Goal: Navigation & Orientation: Find specific page/section

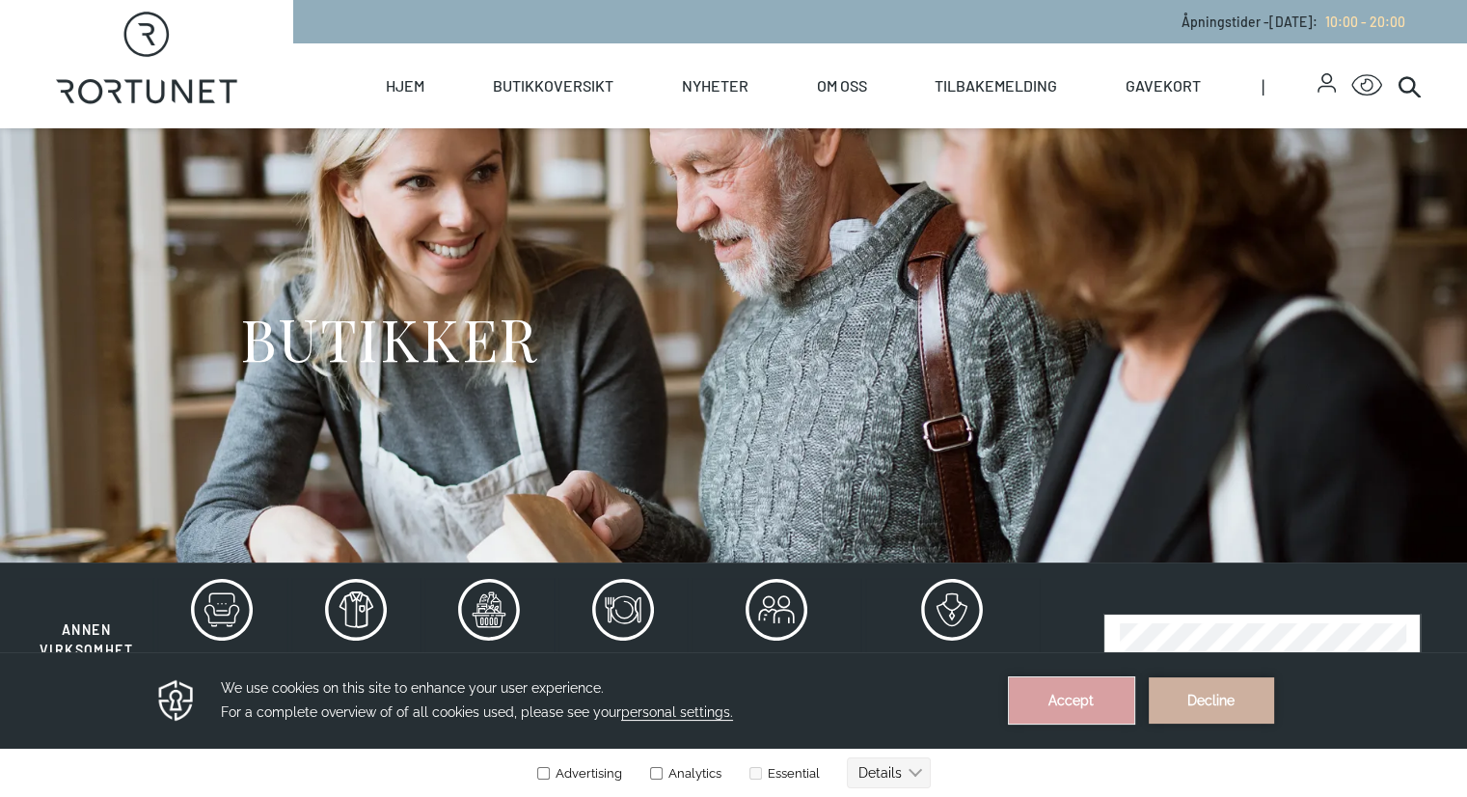
click at [1072, 705] on button "Accept" at bounding box center [1071, 700] width 125 height 46
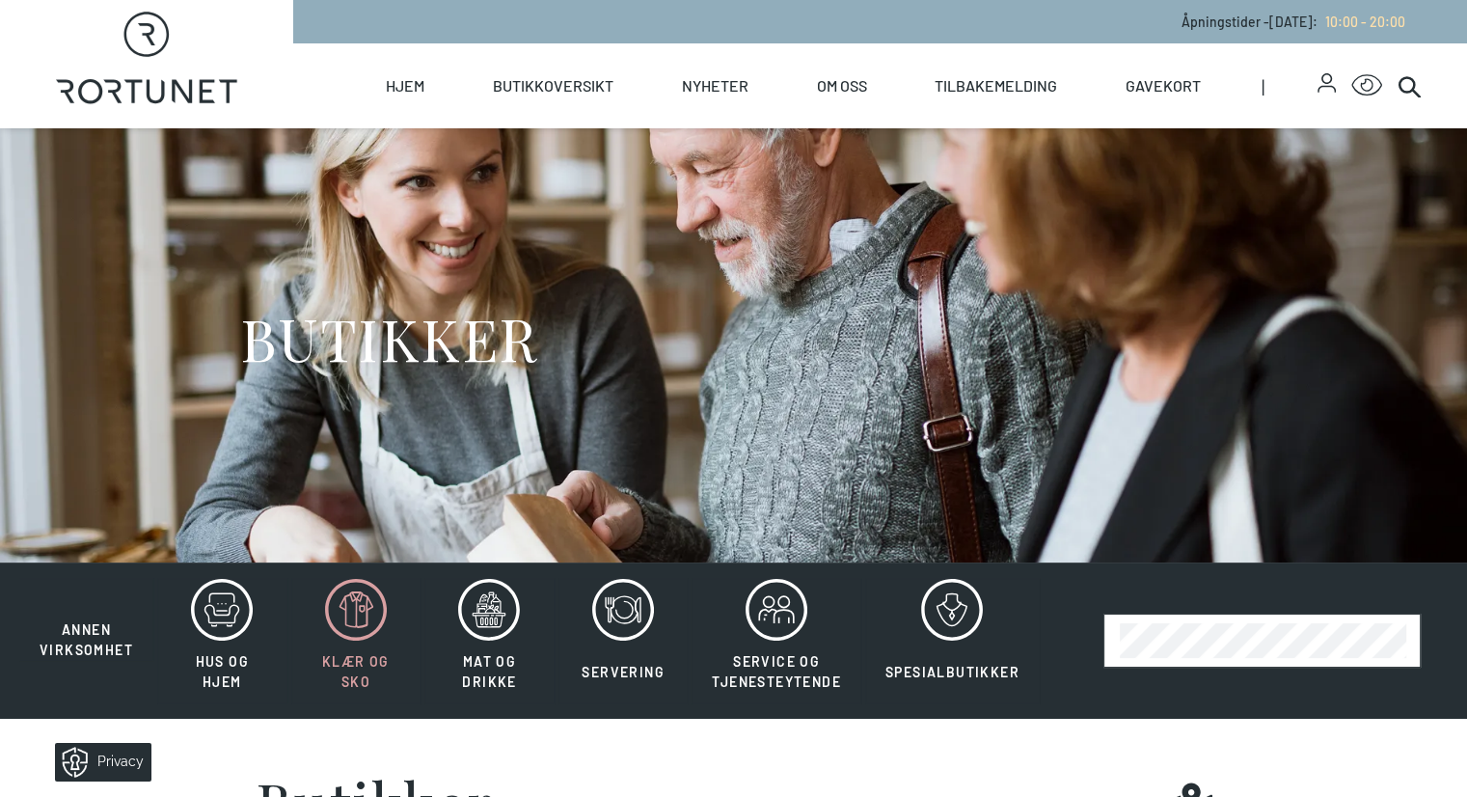
click at [362, 641] on icon at bounding box center [356, 610] width 62 height 62
click at [358, 641] on icon at bounding box center [356, 610] width 62 height 62
click at [350, 641] on icon at bounding box center [356, 610] width 62 height 62
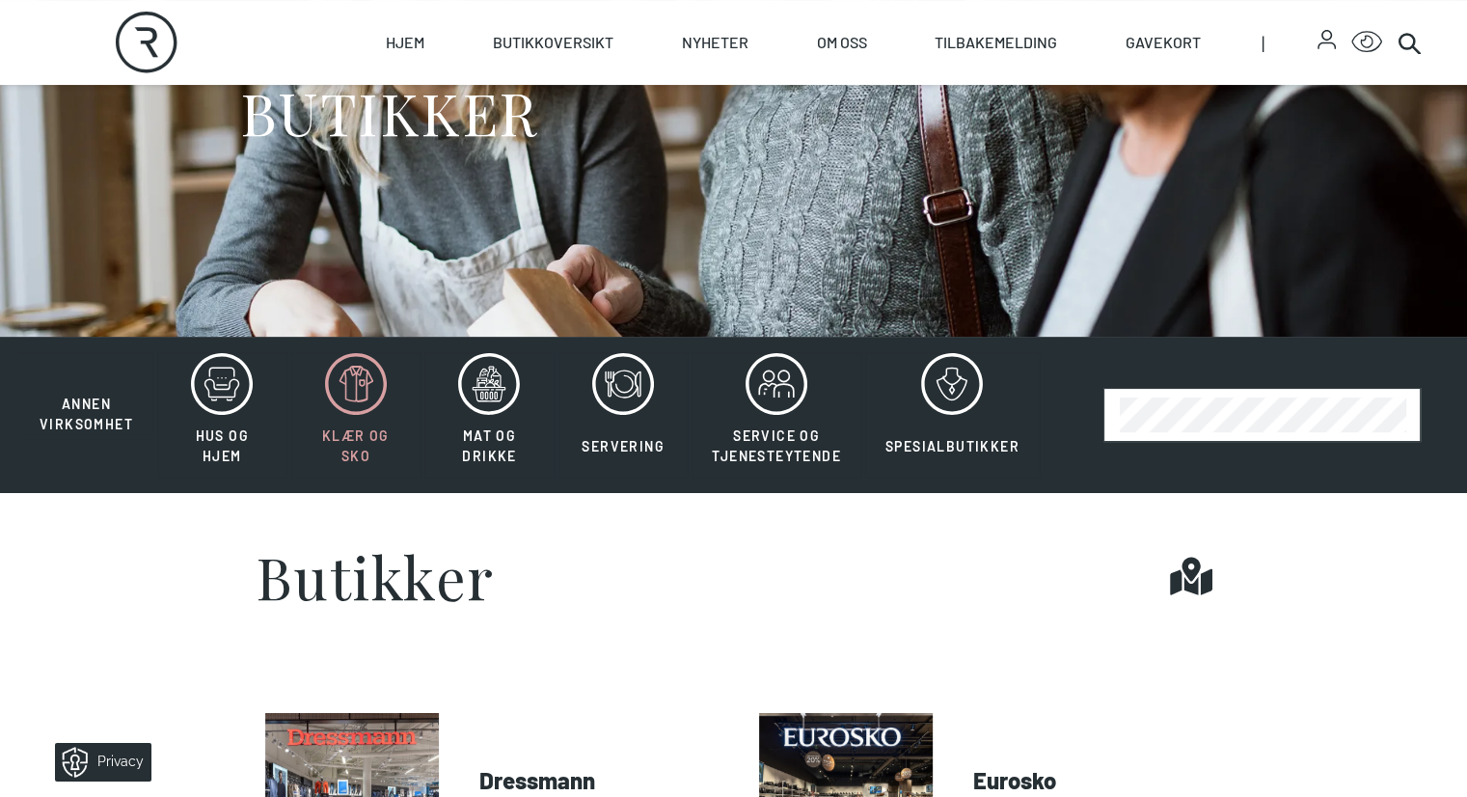
scroll to position [223, 0]
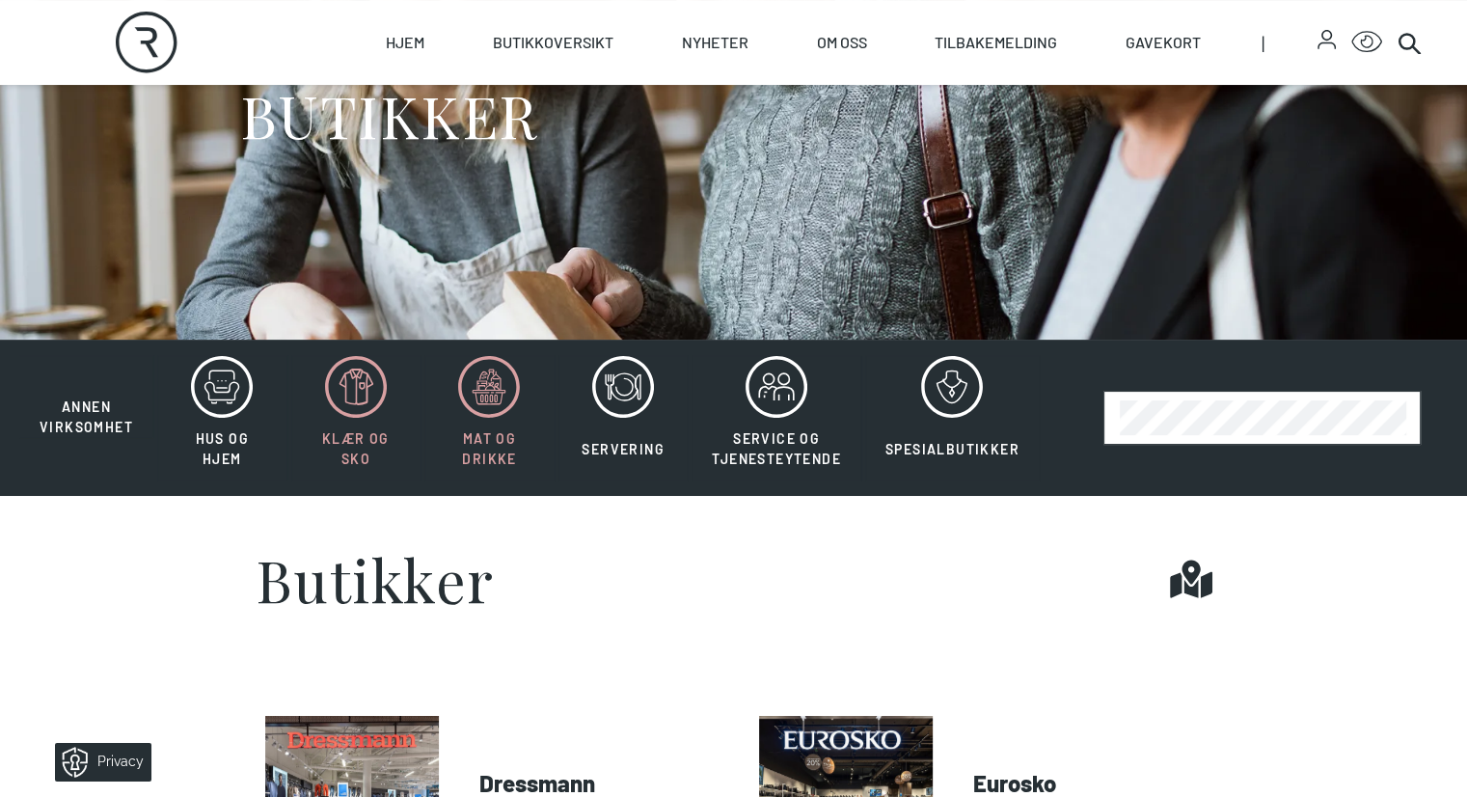
click at [495, 402] on icon at bounding box center [497, 399] width 4 height 8
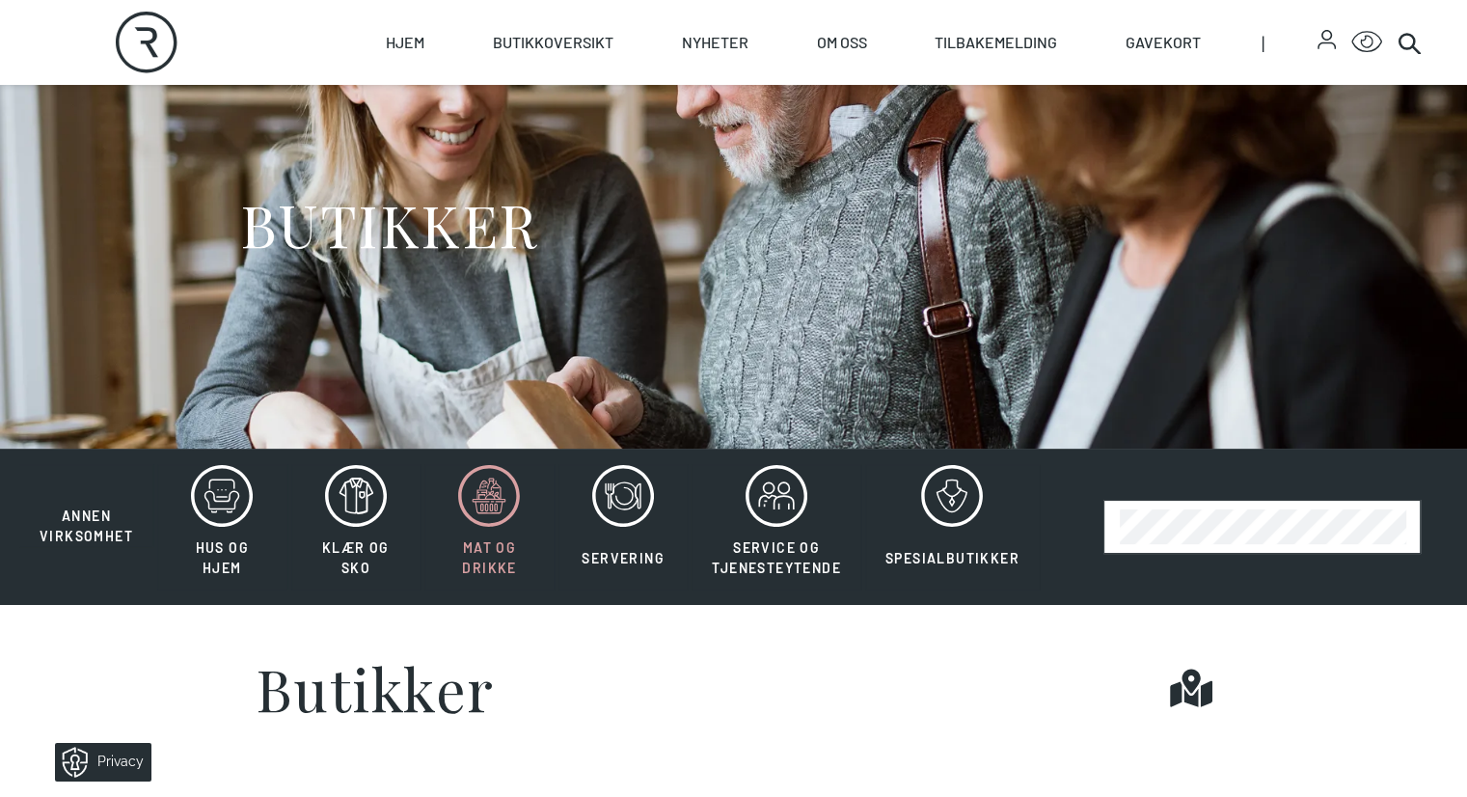
scroll to position [116, 0]
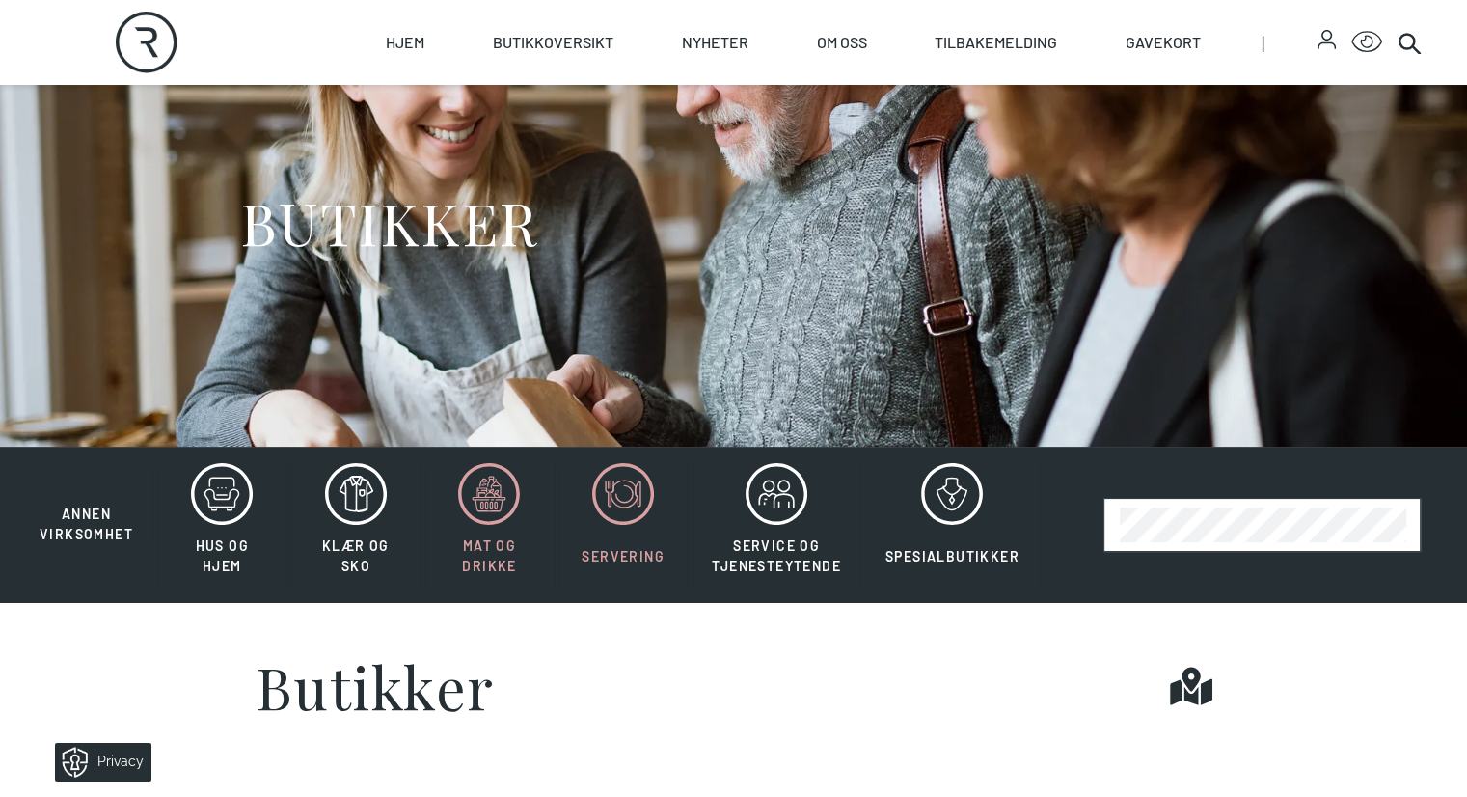
click at [618, 507] on icon at bounding box center [624, 493] width 27 height 27
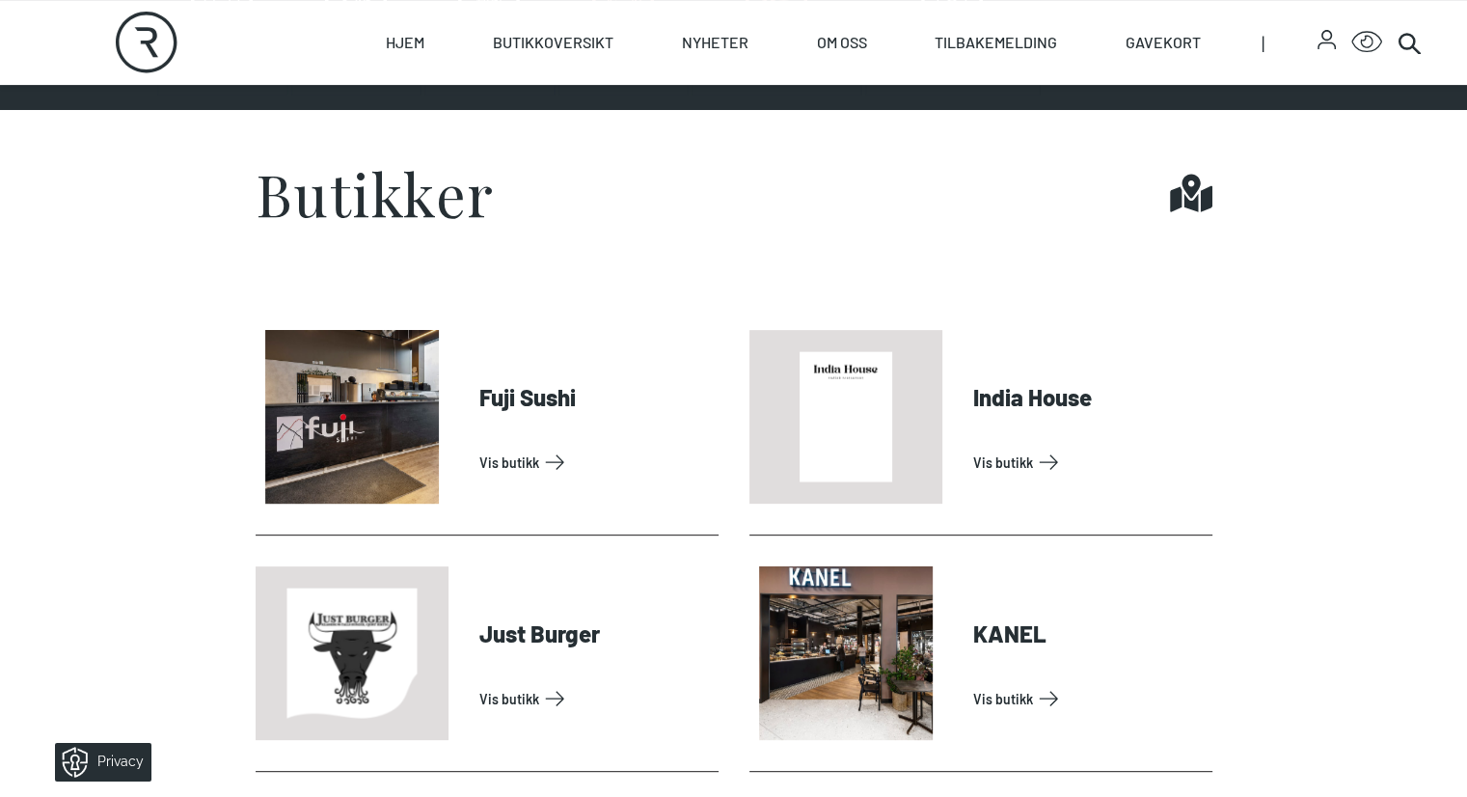
scroll to position [610, 0]
